Goal: Navigation & Orientation: Find specific page/section

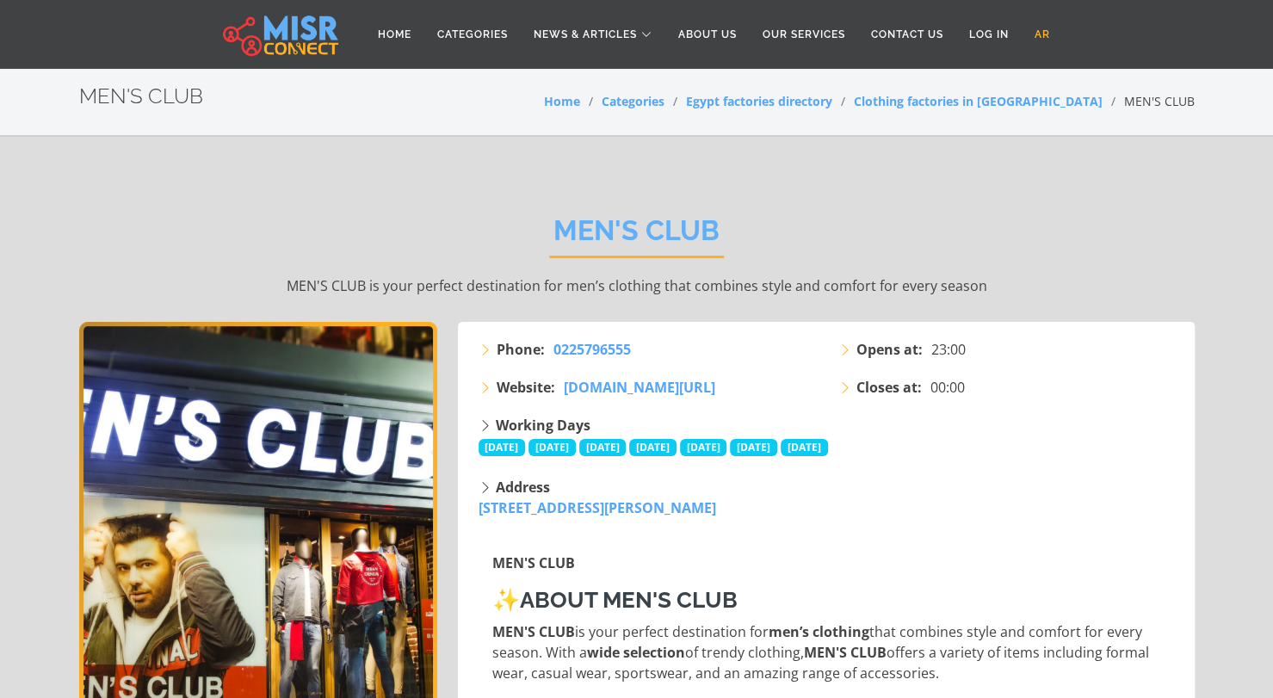
click at [1037, 34] on link "AR" at bounding box center [1041, 34] width 41 height 33
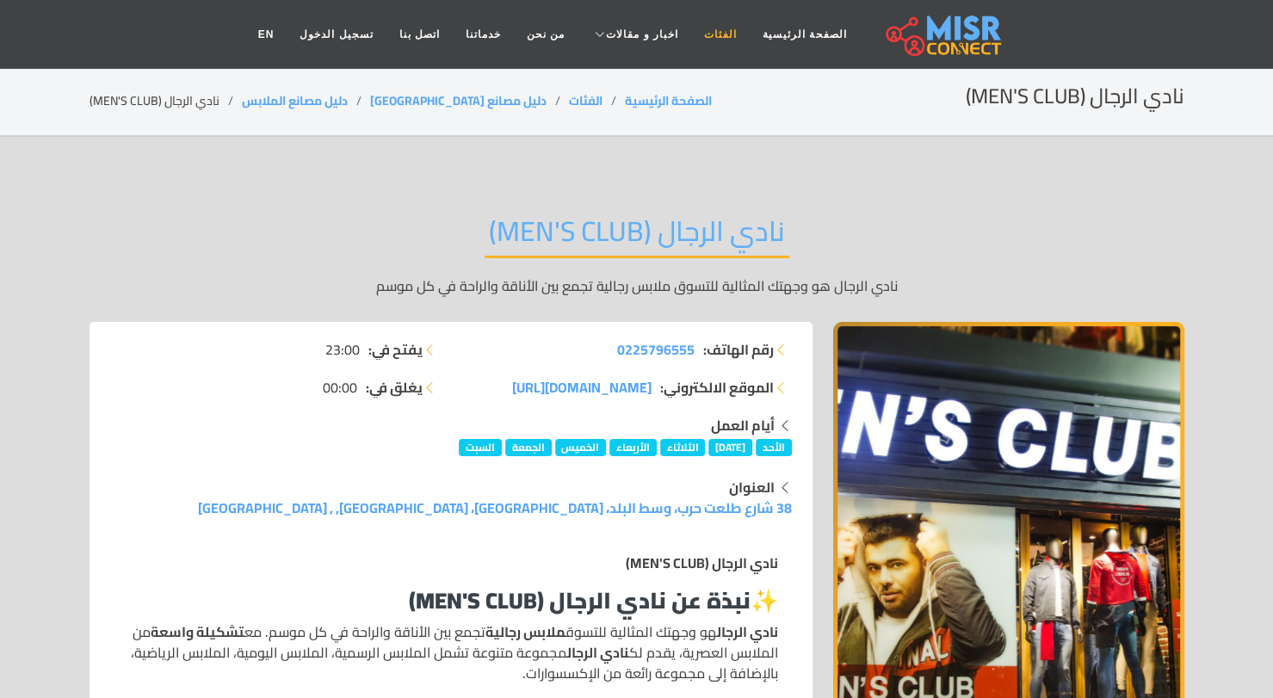
click at [708, 33] on link "الفئات" at bounding box center [720, 34] width 59 height 33
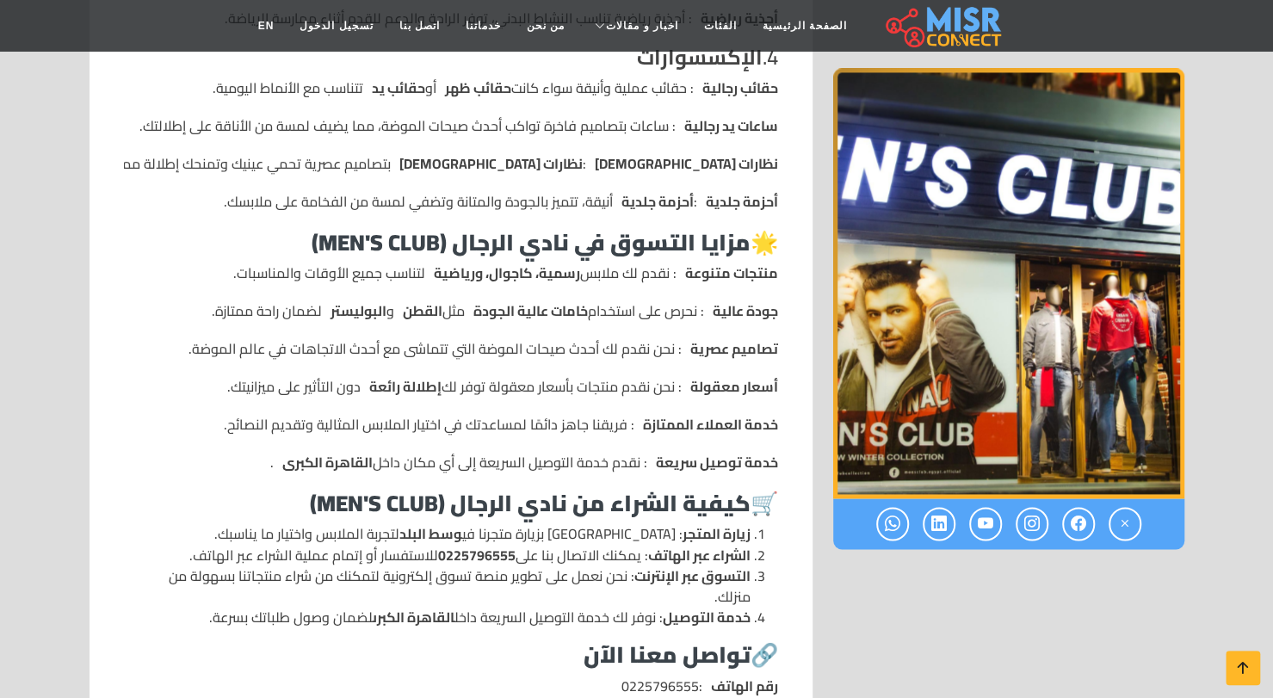
scroll to position [1606, 0]
